Goal: Task Accomplishment & Management: Use online tool/utility

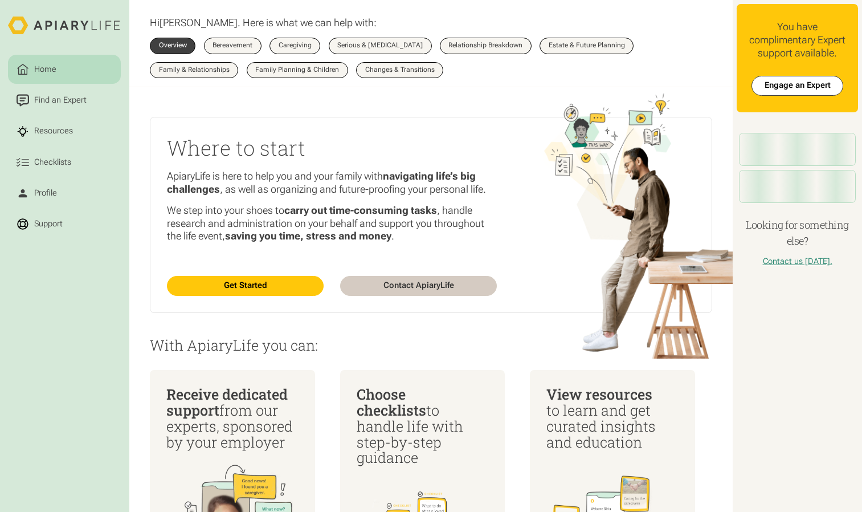
scroll to position [21, 0]
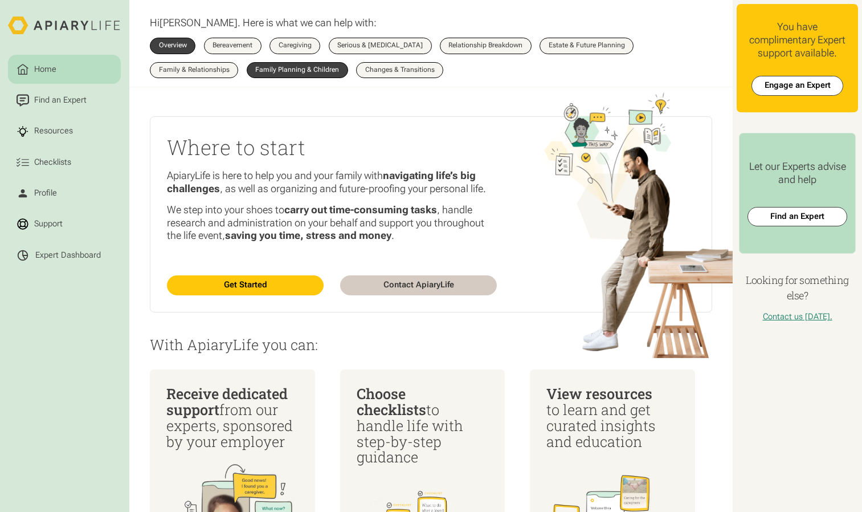
click at [297, 67] on div "Family Planning & Children" at bounding box center [297, 70] width 84 height 7
